Goal: Task Accomplishment & Management: Use online tool/utility

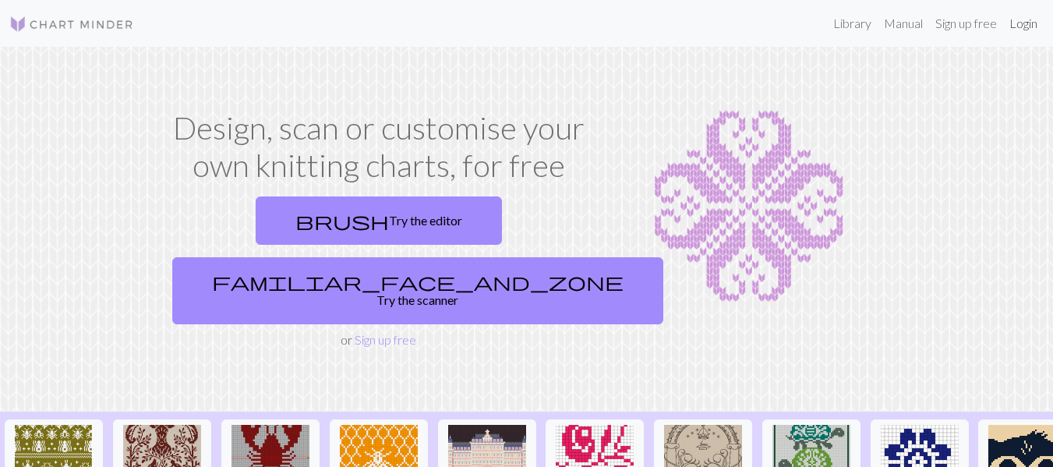
click at [1025, 21] on link "Login" at bounding box center [1023, 23] width 41 height 31
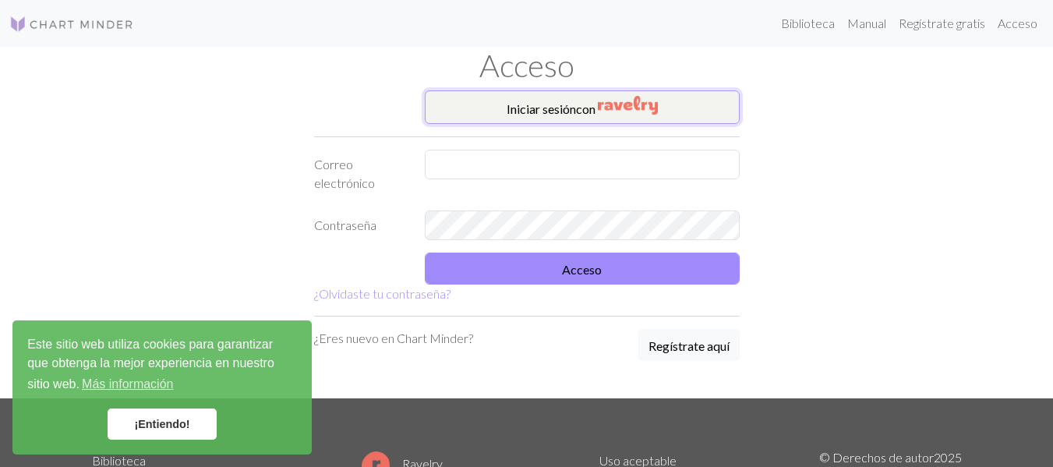
click at [630, 103] on img "button" at bounding box center [628, 105] width 60 height 19
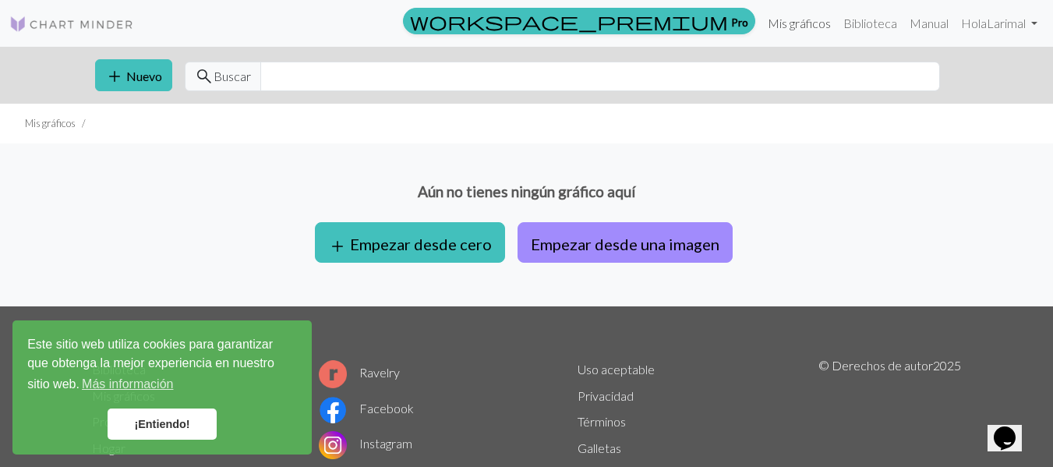
click at [797, 22] on font "Mis gráficos" at bounding box center [798, 23] width 63 height 15
click at [126, 72] on font "Nuevo" at bounding box center [144, 76] width 36 height 15
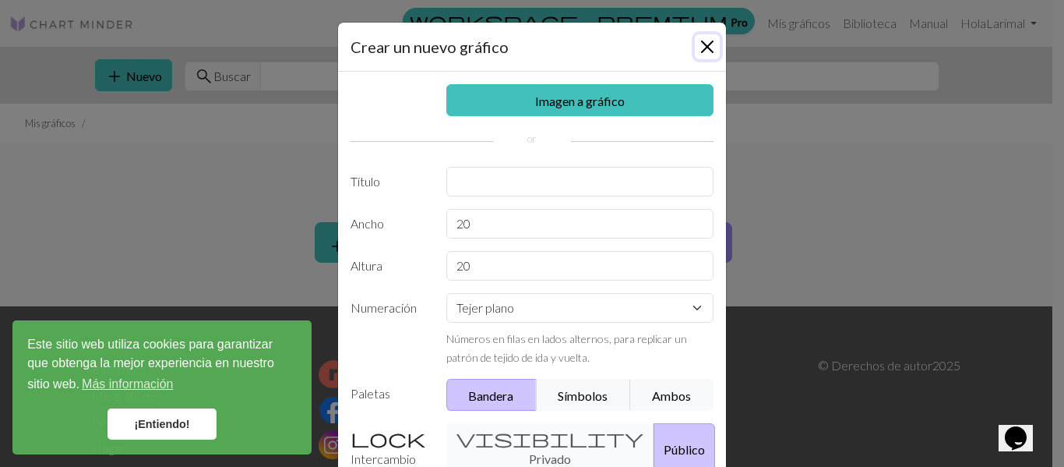
click at [703, 51] on button "Cerca" at bounding box center [707, 46] width 25 height 25
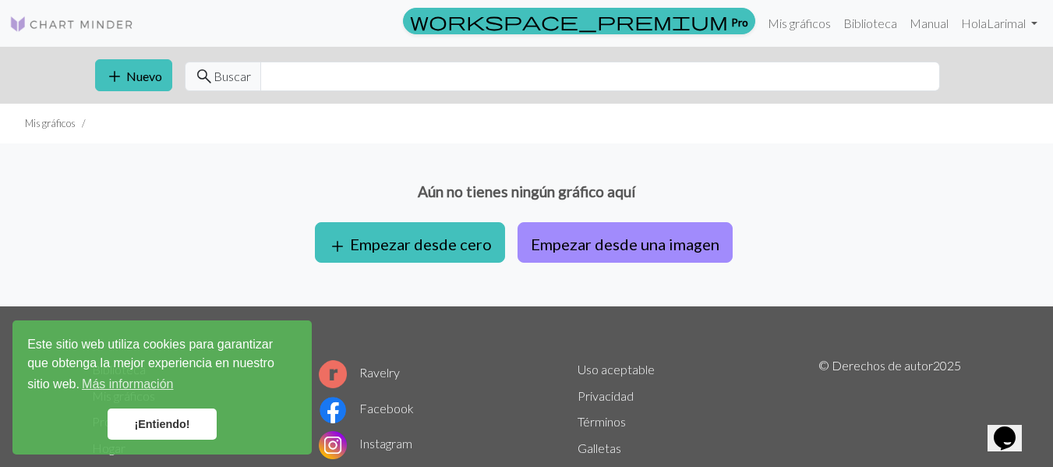
drag, startPoint x: 1064, startPoint y: 3, endPoint x: 334, endPoint y: 169, distance: 747.9
click at [334, 169] on div "Aún no tienes ningún gráfico aquí add Empezar desde cero Empezar desde una imag…" at bounding box center [526, 224] width 1053 height 163
